Goal: Task Accomplishment & Management: Manage account settings

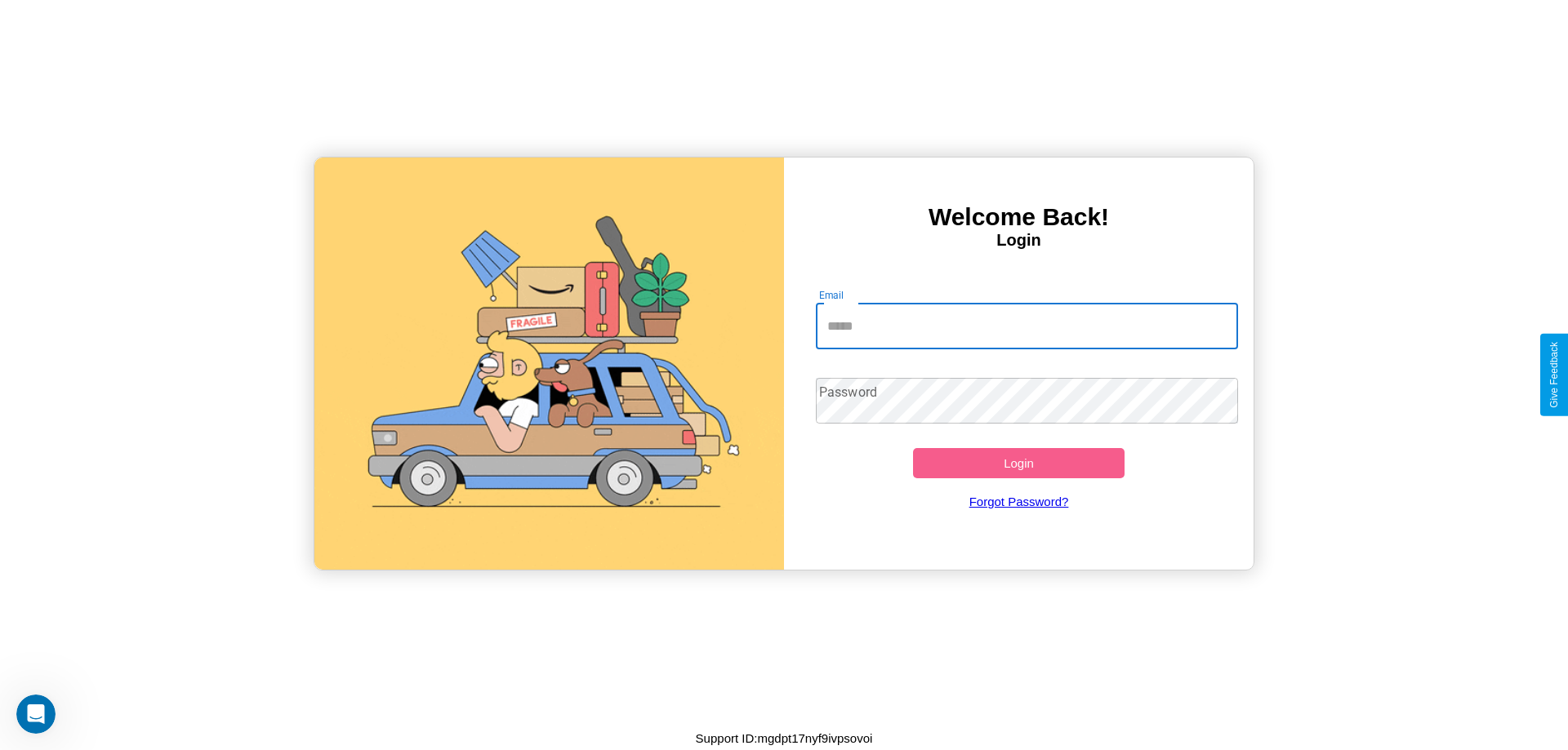
click at [1027, 326] on input "Email" at bounding box center [1027, 326] width 423 height 46
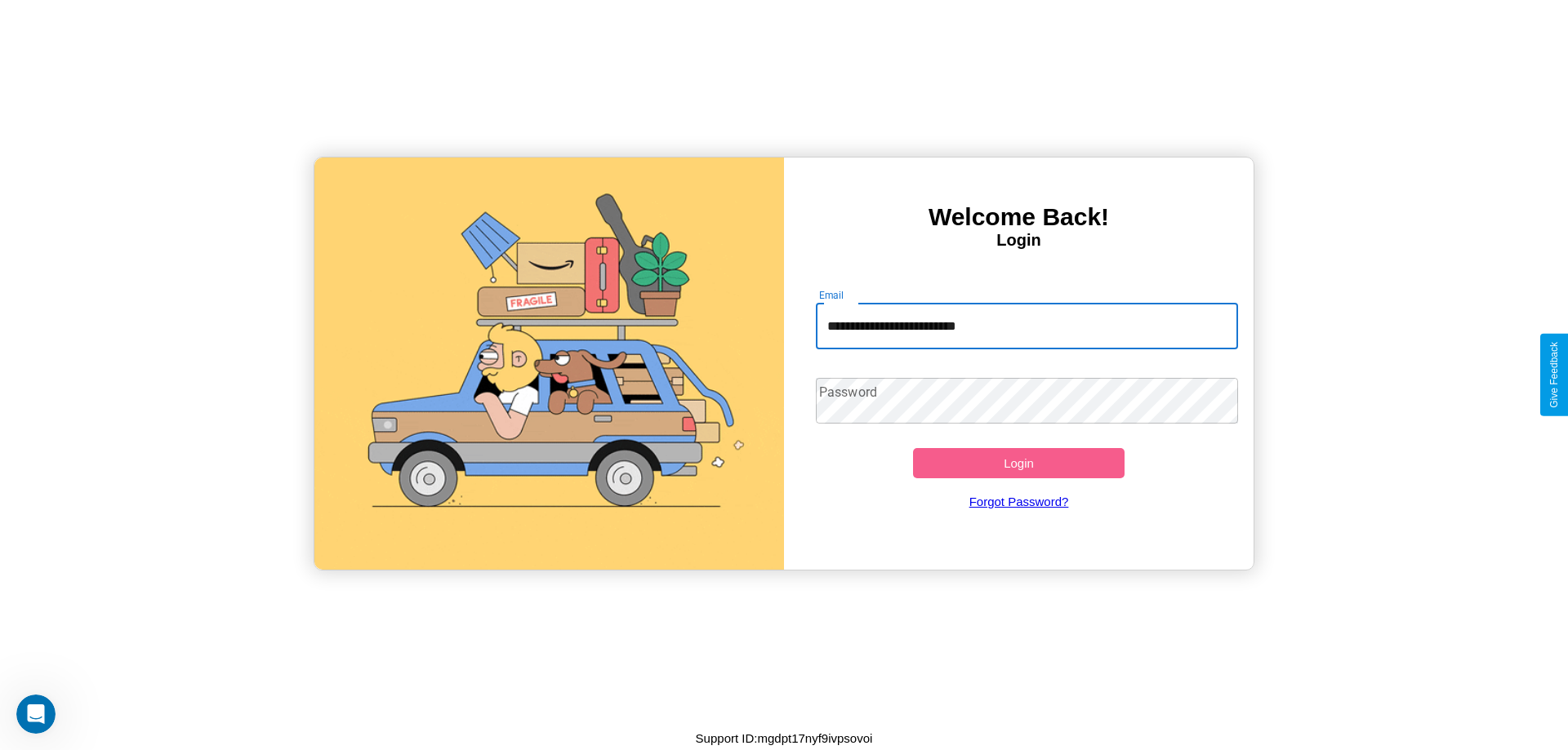
type input "**********"
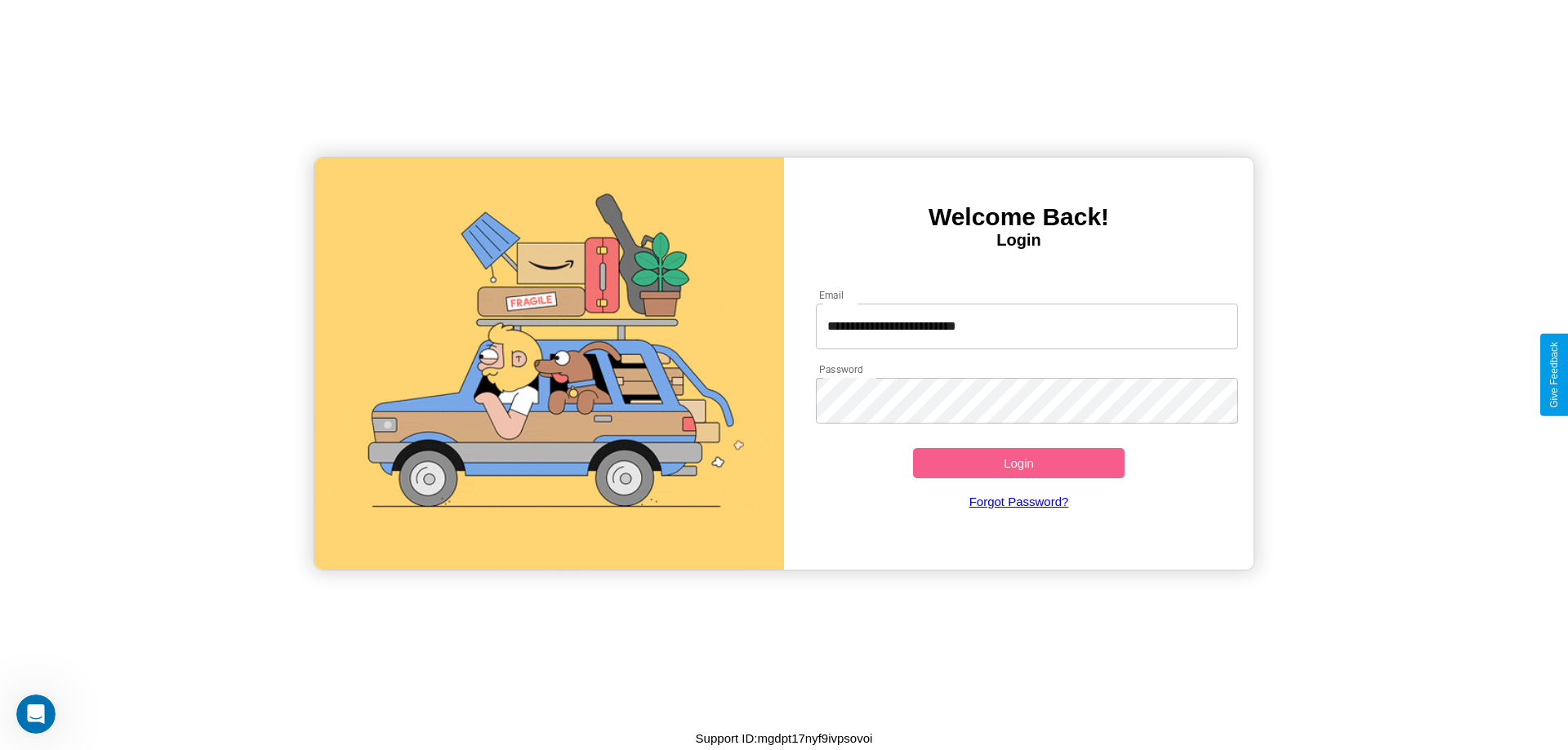
click at [1018, 463] on button "Login" at bounding box center [1018, 463] width 211 height 30
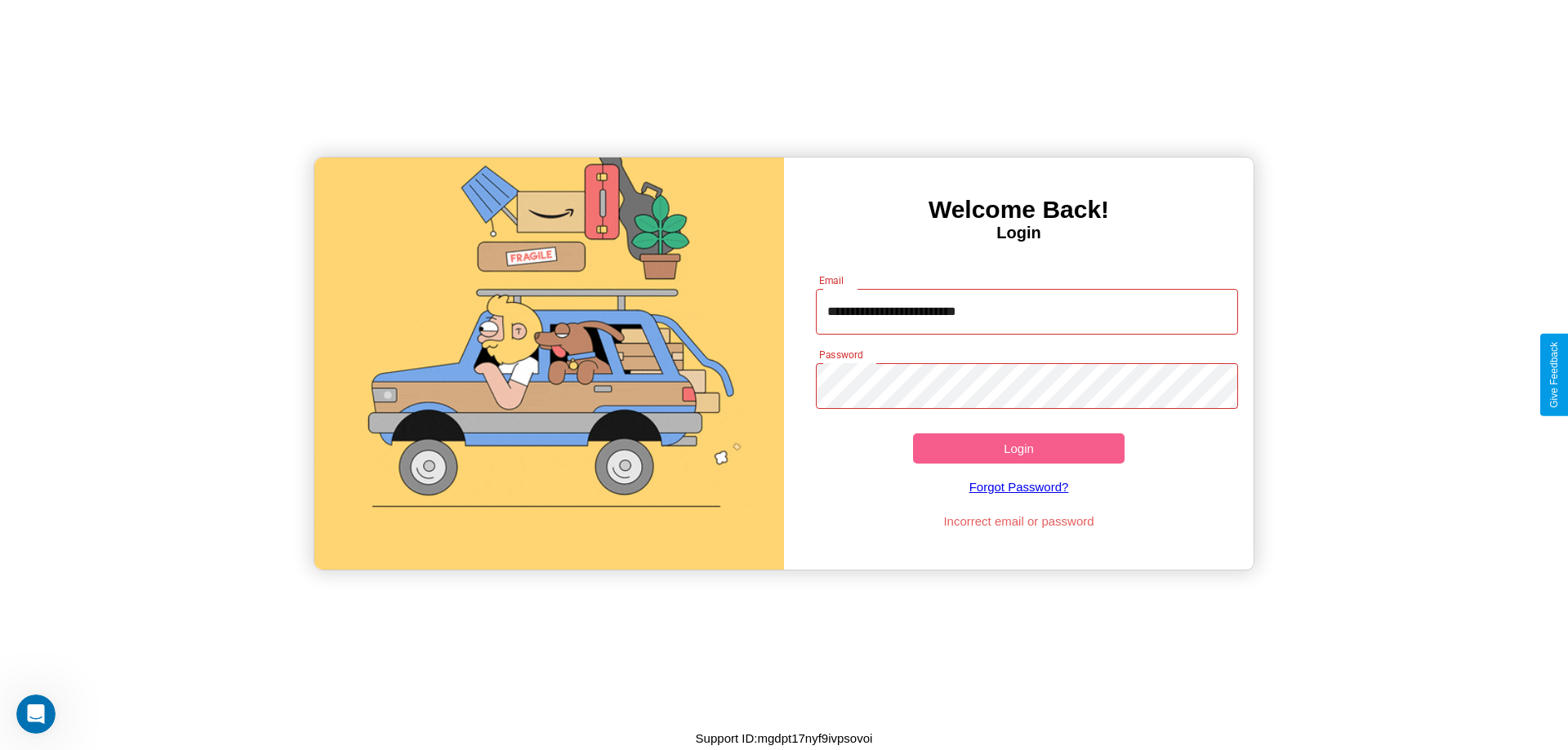
click at [1018, 448] on button "Login" at bounding box center [1018, 448] width 211 height 30
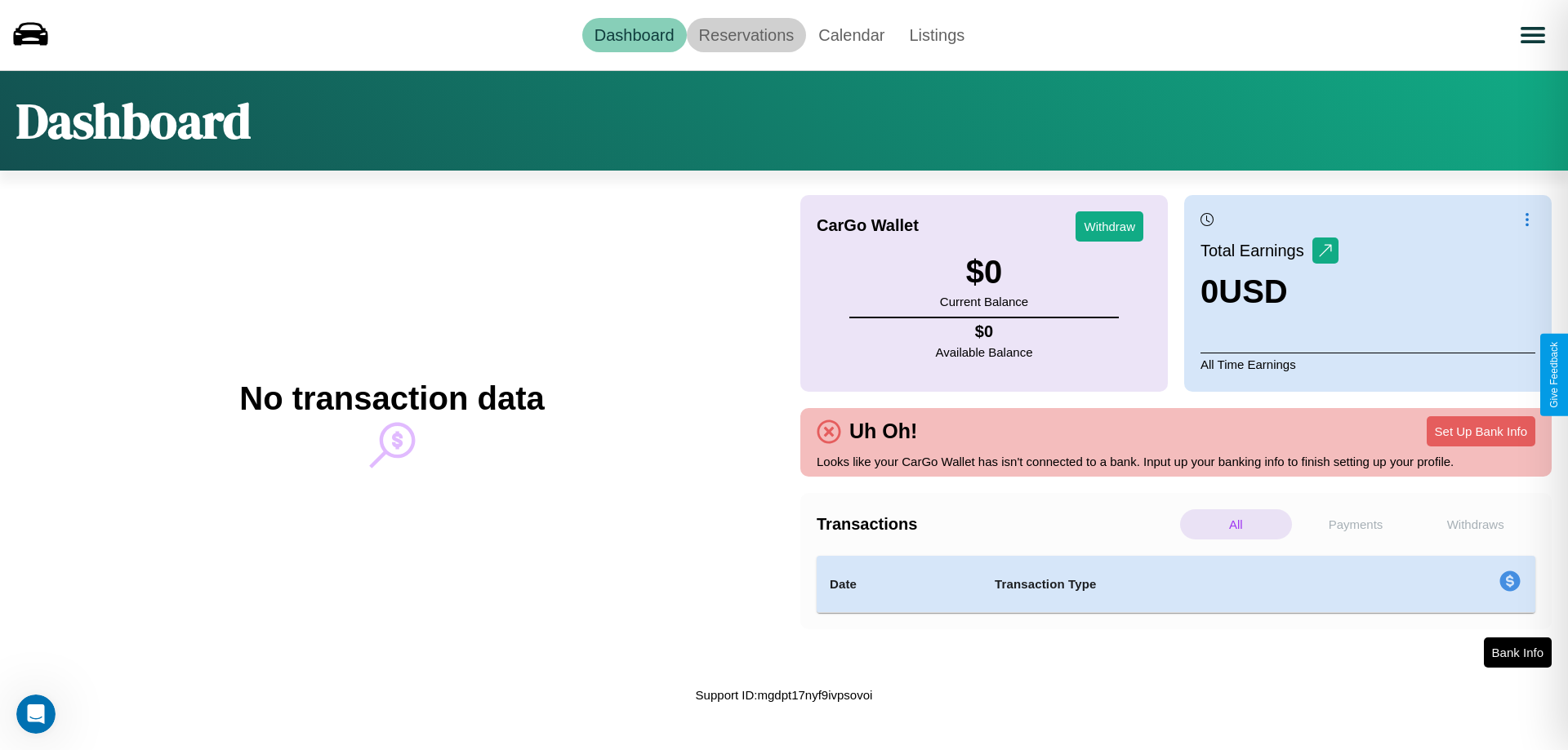
click at [745, 35] on link "Reservations" at bounding box center [746, 35] width 120 height 35
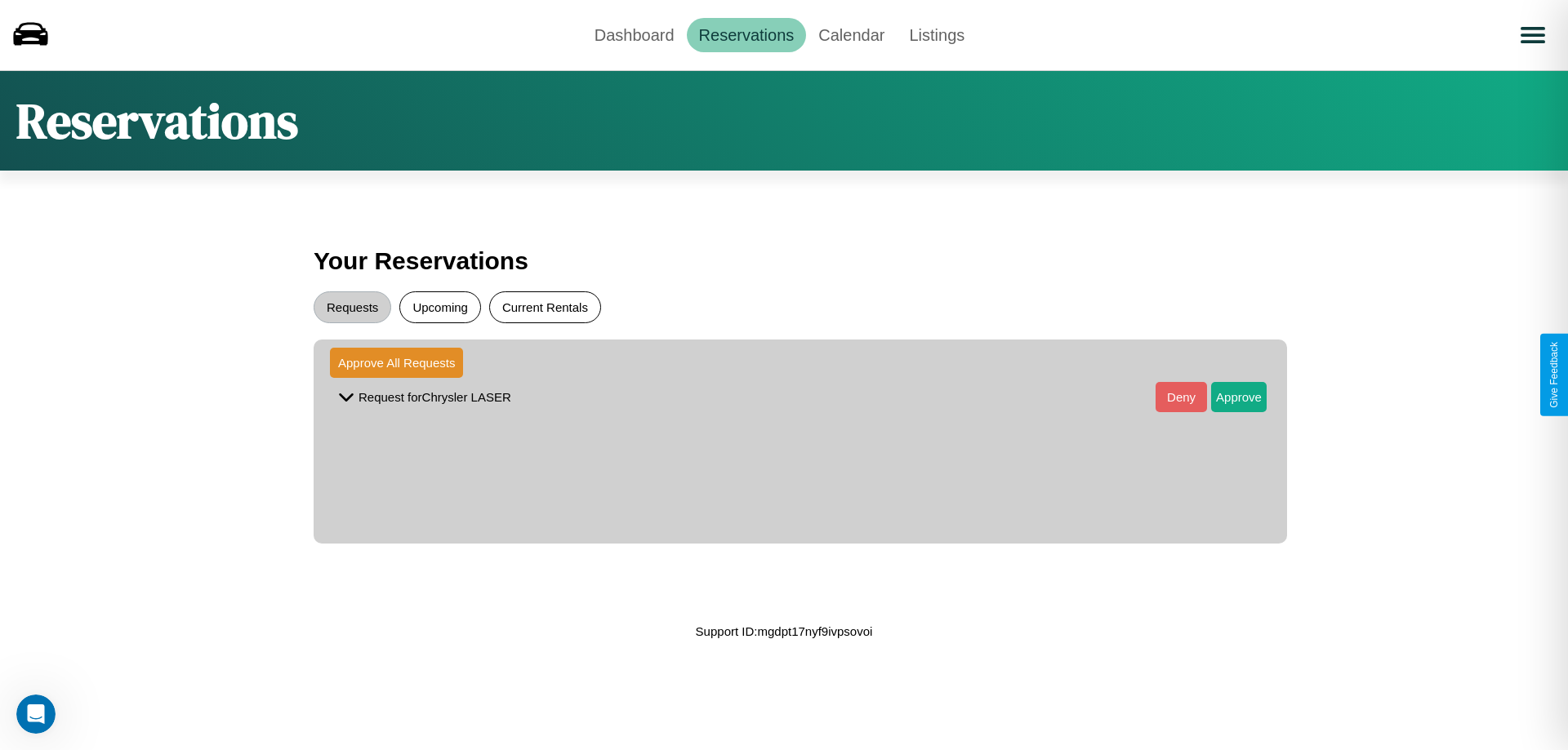
click at [544, 307] on button "Current Rentals" at bounding box center [544, 307] width 112 height 32
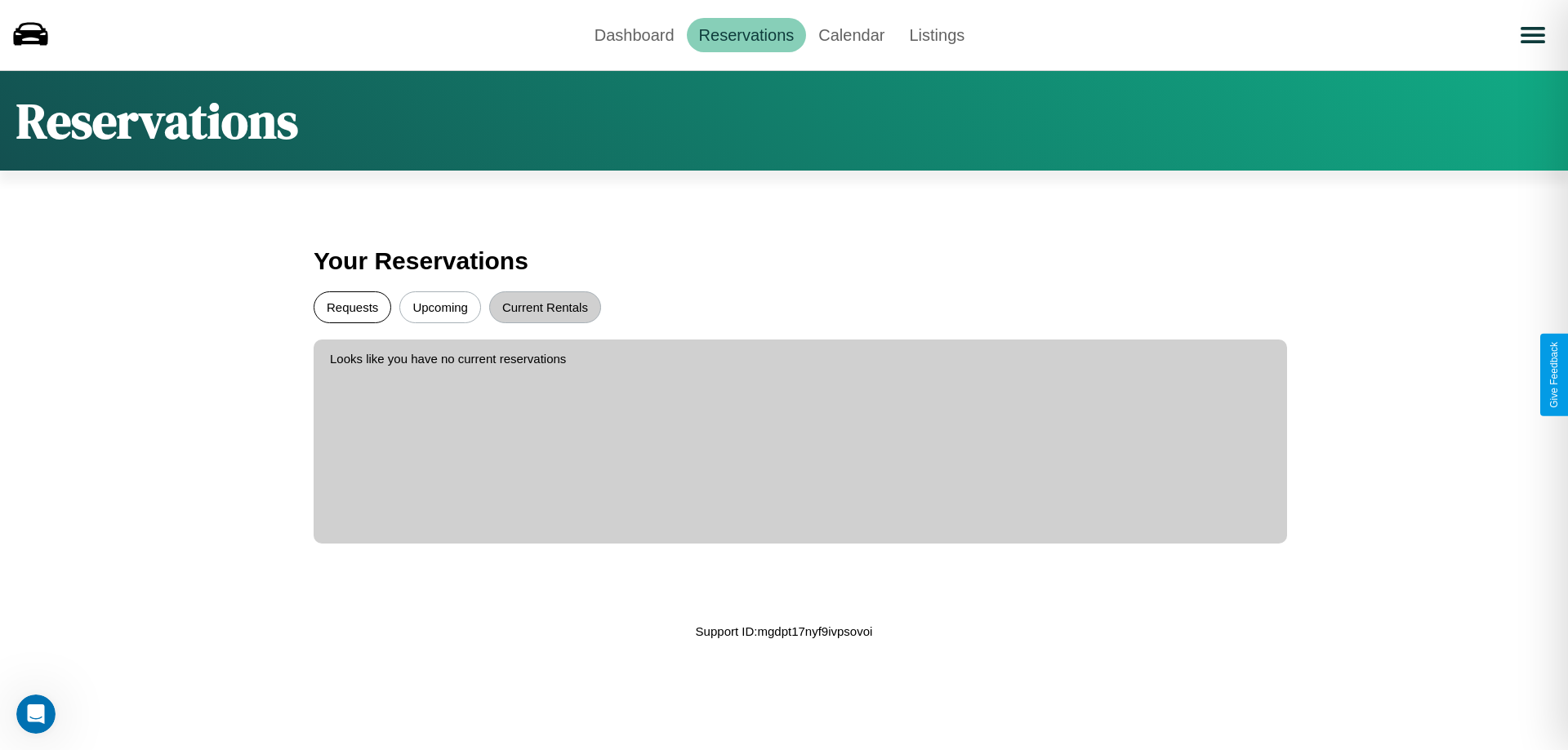
click at [352, 307] on button "Requests" at bounding box center [352, 307] width 77 height 32
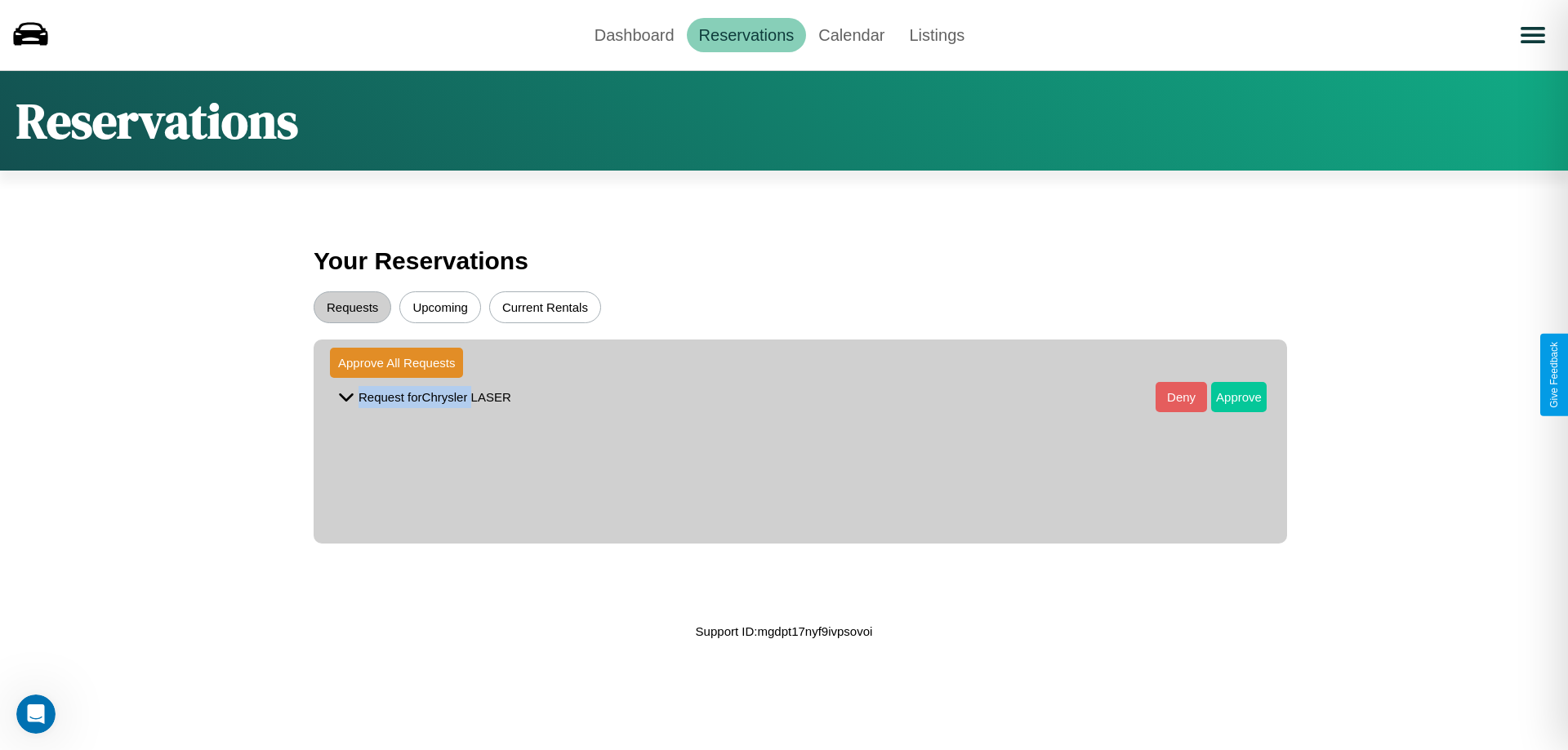
click at [1226, 396] on button "Approve" at bounding box center [1239, 397] width 56 height 30
